Goal: Transaction & Acquisition: Subscribe to service/newsletter

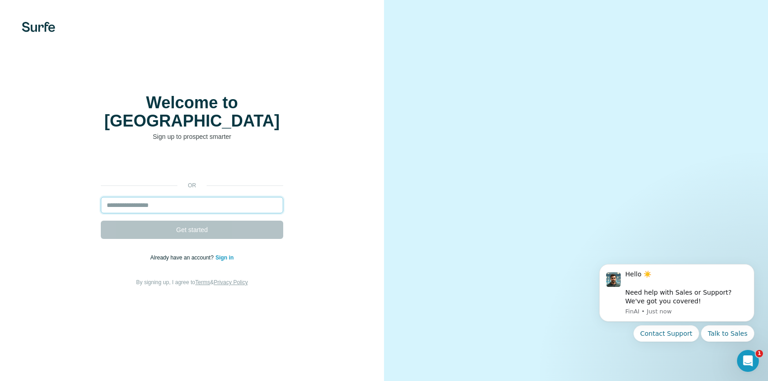
click at [168, 204] on input "email" at bounding box center [192, 205] width 183 height 16
type input "**********"
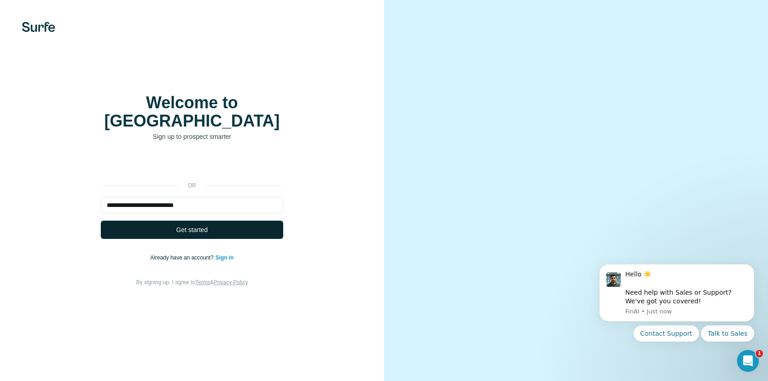
click at [185, 239] on button "Get started" at bounding box center [192, 229] width 183 height 18
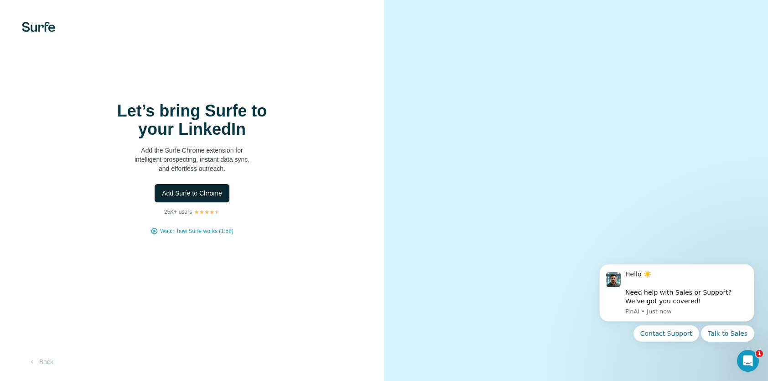
click at [188, 198] on span "Add Surfe to Chrome" at bounding box center [192, 192] width 60 height 9
click at [214, 188] on span "Add Surfe to Chrome" at bounding box center [192, 192] width 60 height 9
click at [197, 188] on span "Add Surfe to Chrome" at bounding box center [192, 192] width 60 height 9
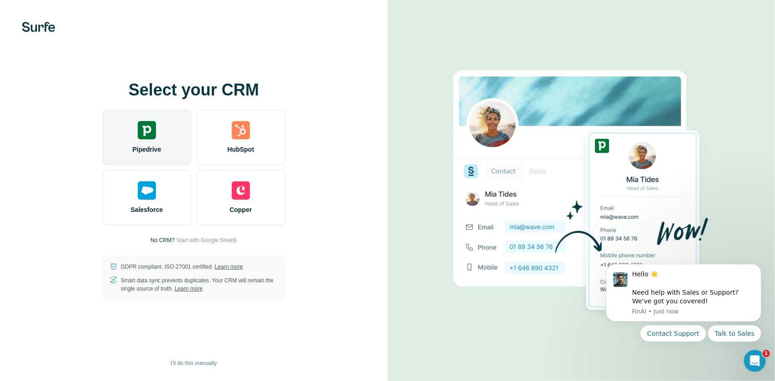
click at [165, 152] on div "Pipedrive" at bounding box center [147, 137] width 89 height 55
